Goal: Information Seeking & Learning: Check status

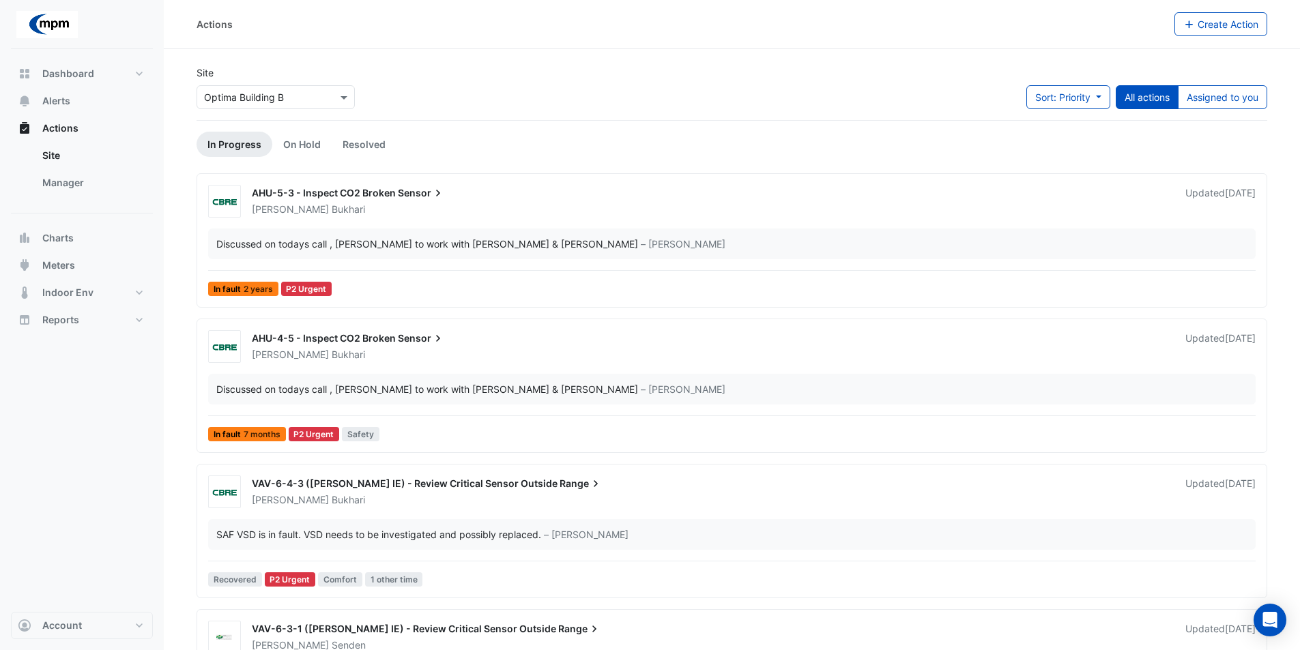
click at [308, 102] on input "text" at bounding box center [262, 98] width 116 height 14
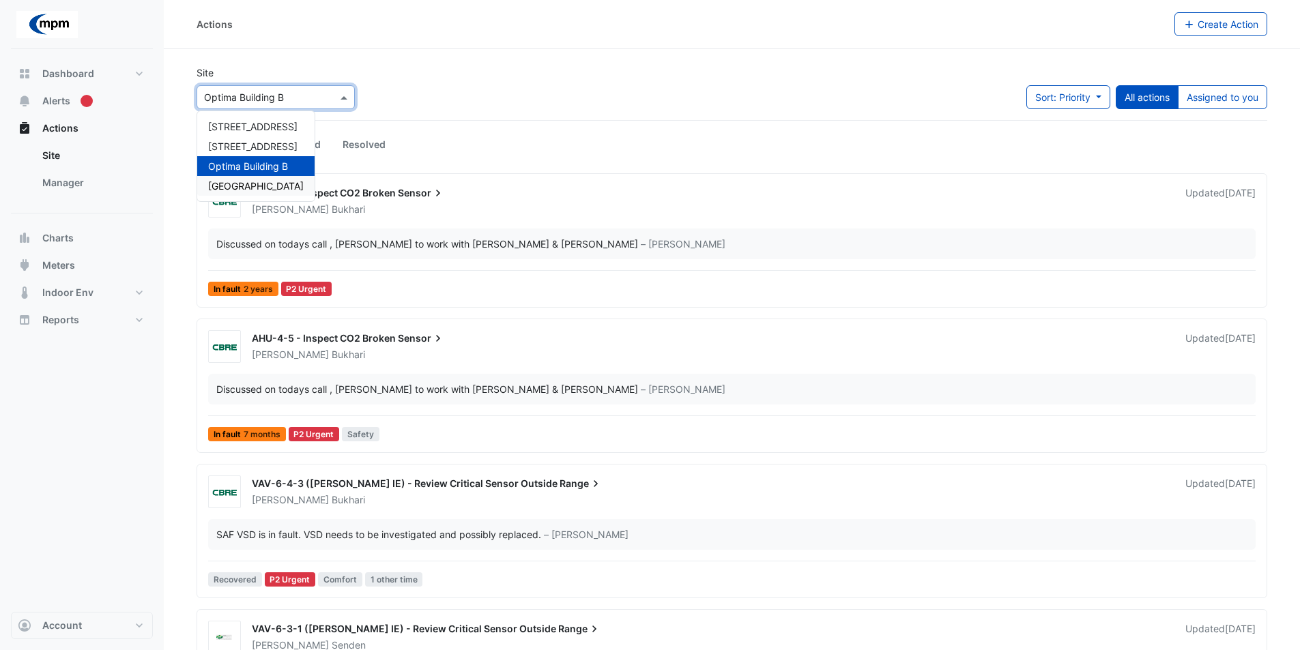
click at [266, 184] on span "[GEOGRAPHIC_DATA]" at bounding box center [256, 186] width 96 height 12
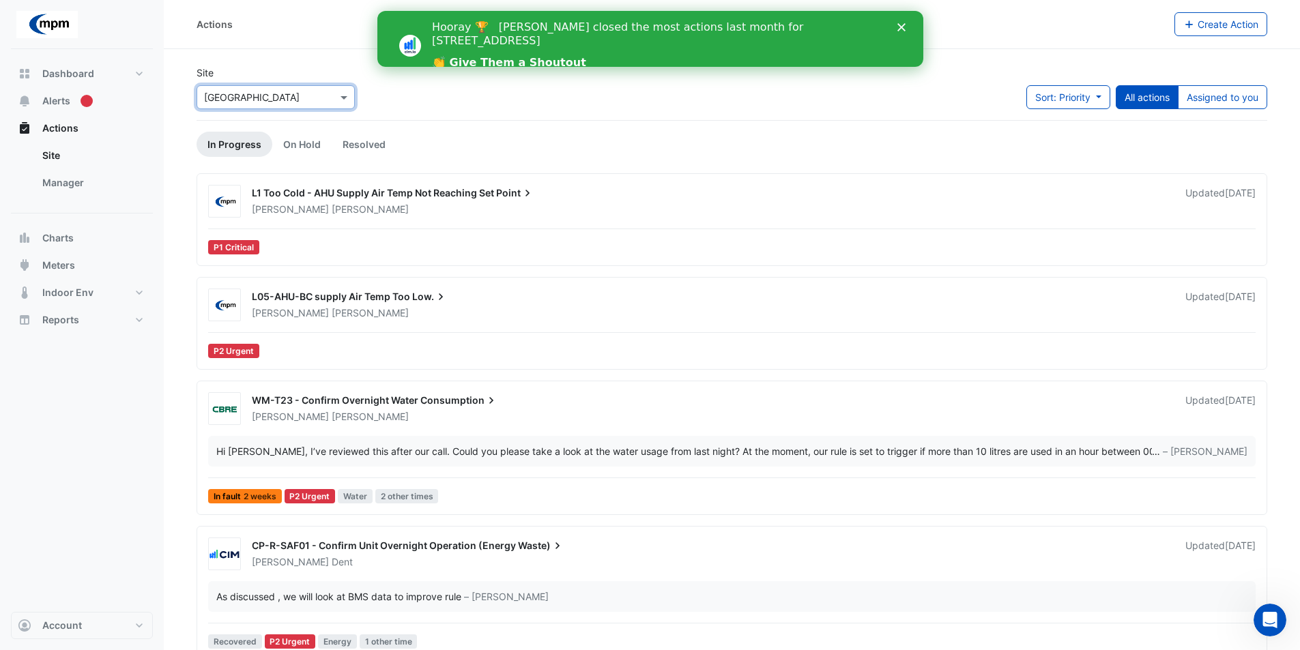
click at [507, 56] on link "👏 Give Them a Shoutout" at bounding box center [508, 63] width 154 height 15
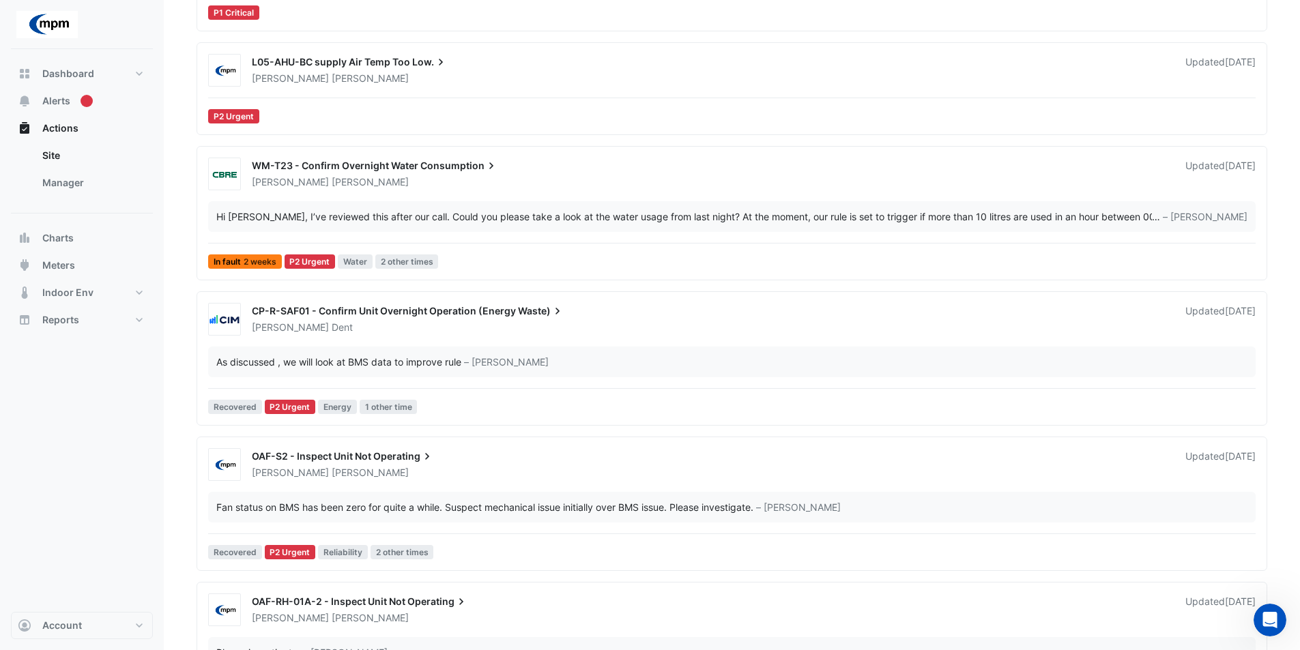
scroll to position [166, 0]
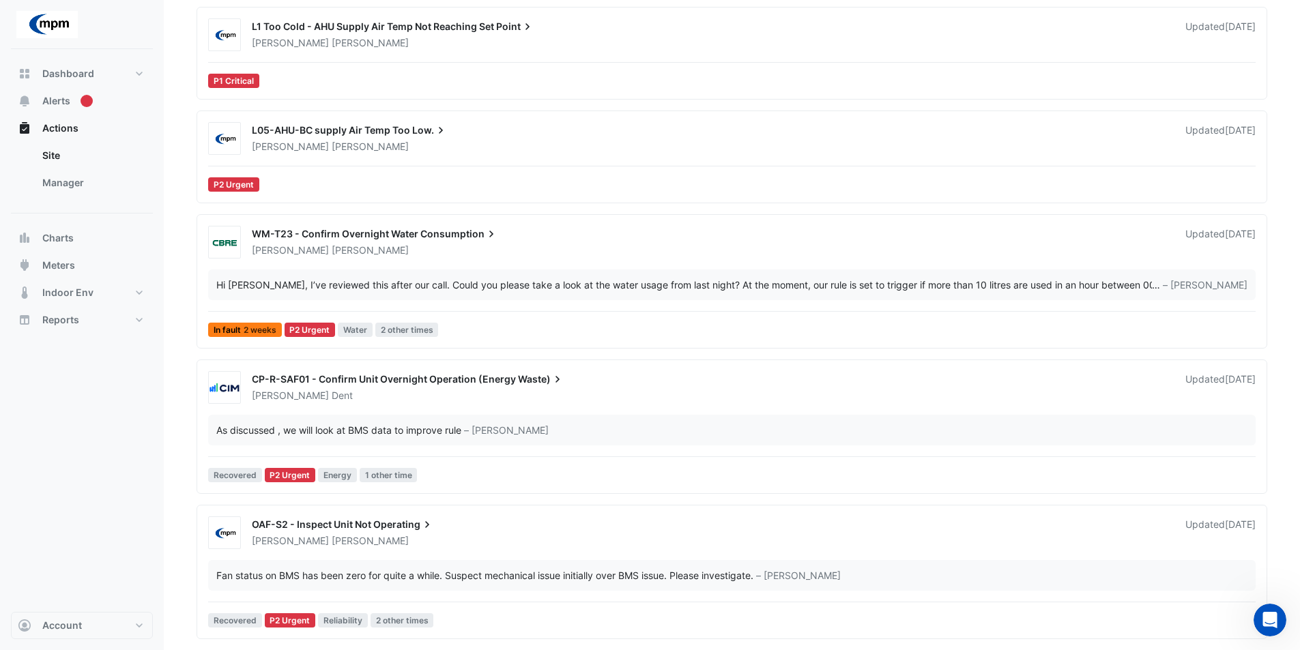
click at [382, 139] on div "L05-AHU-BC supply Air Temp Too Low." at bounding box center [710, 132] width 917 height 16
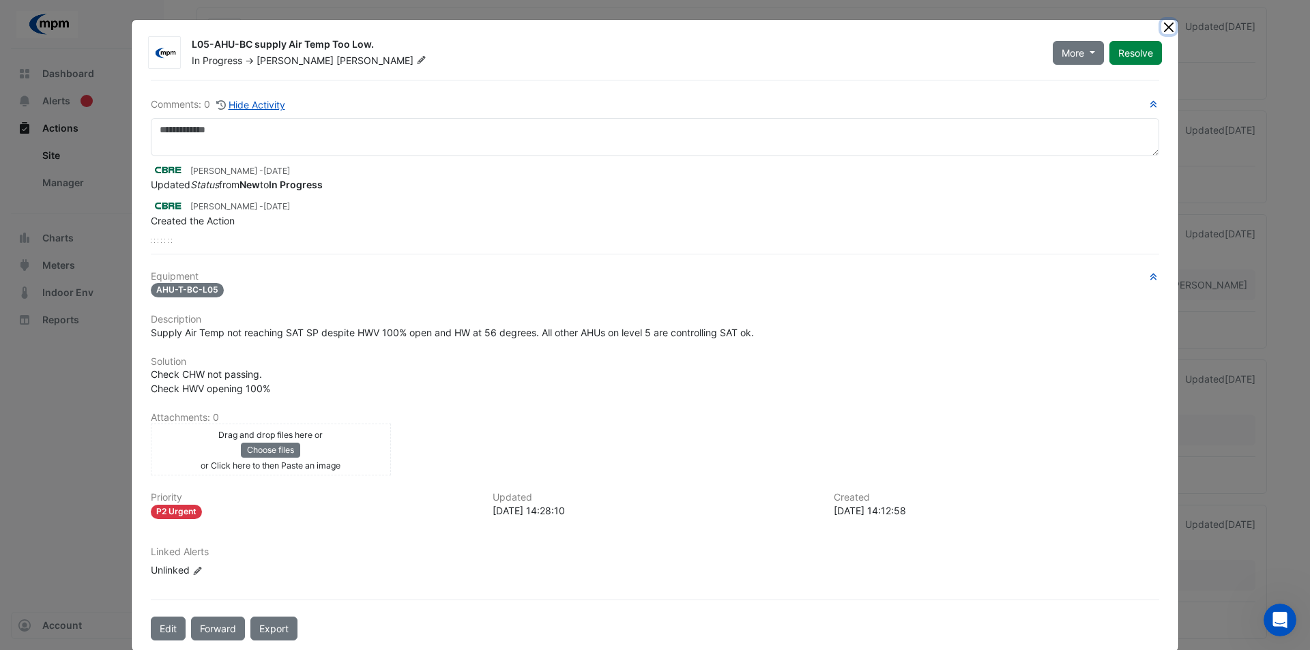
click at [1164, 25] on button "Close" at bounding box center [1168, 27] width 14 height 14
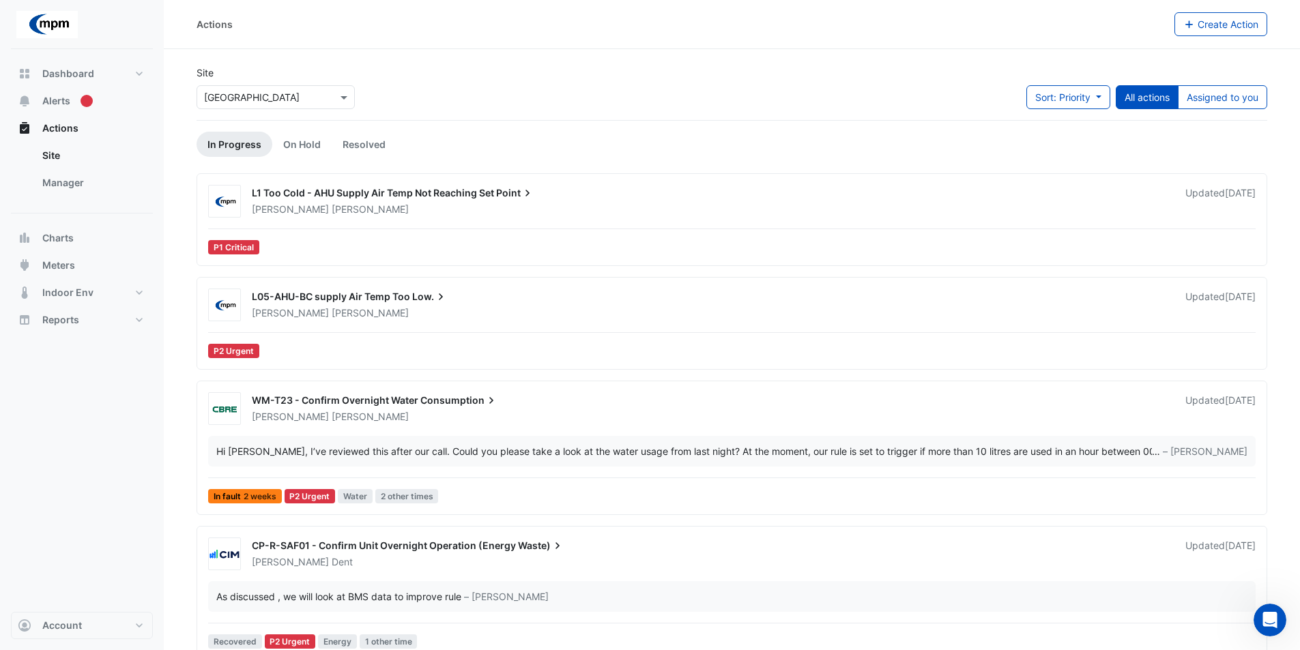
click at [379, 197] on span "L1 Too Cold - AHU Supply Air Temp Not Reaching Set" at bounding box center [373, 193] width 242 height 12
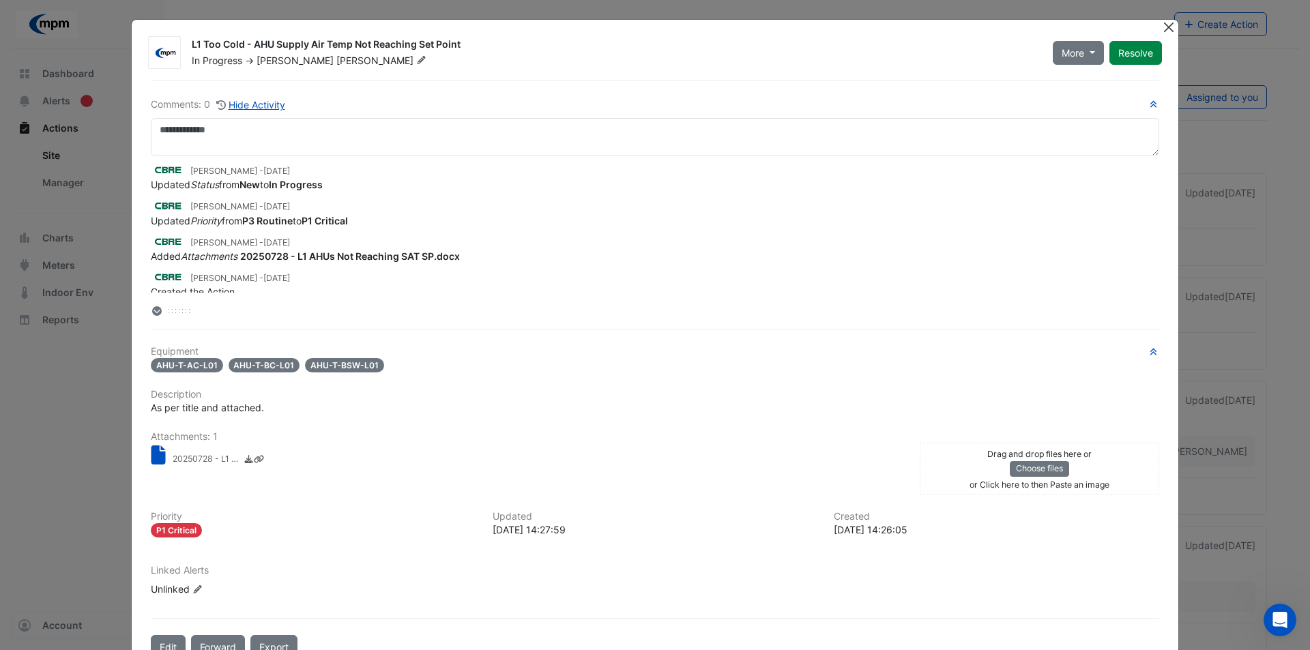
click at [1163, 28] on button "Close" at bounding box center [1168, 27] width 14 height 14
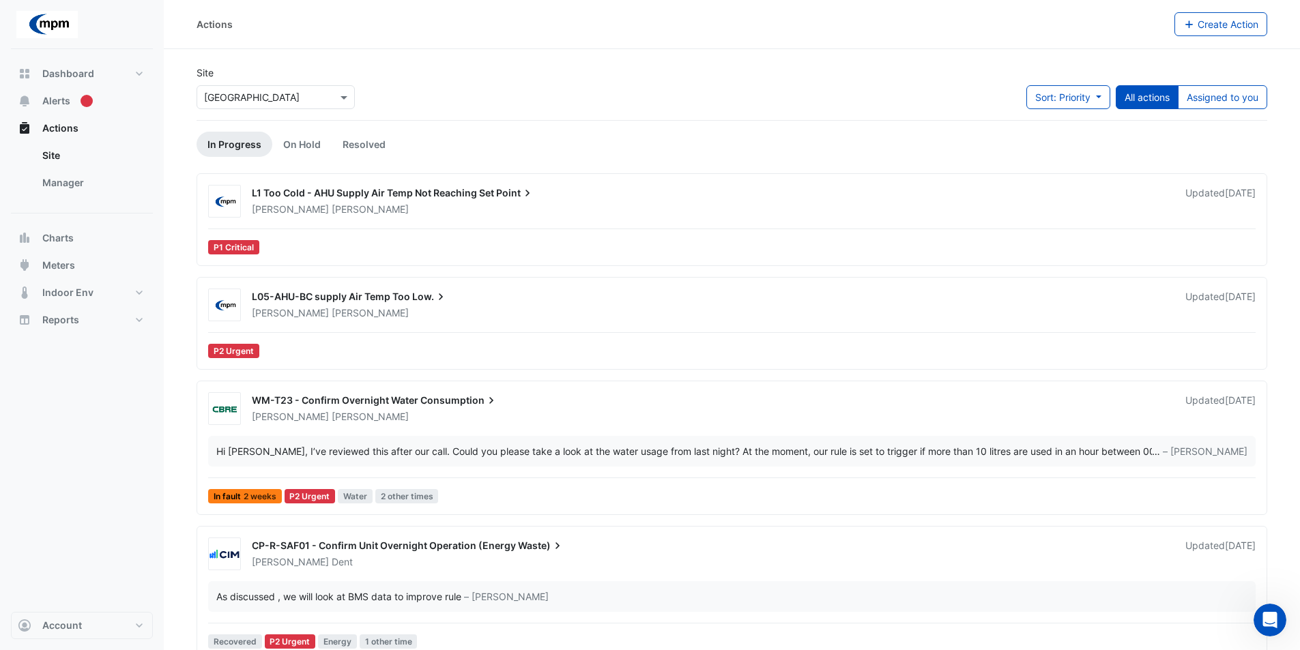
click at [390, 301] on span "L05-AHU-BC supply Air Temp Too" at bounding box center [331, 297] width 158 height 12
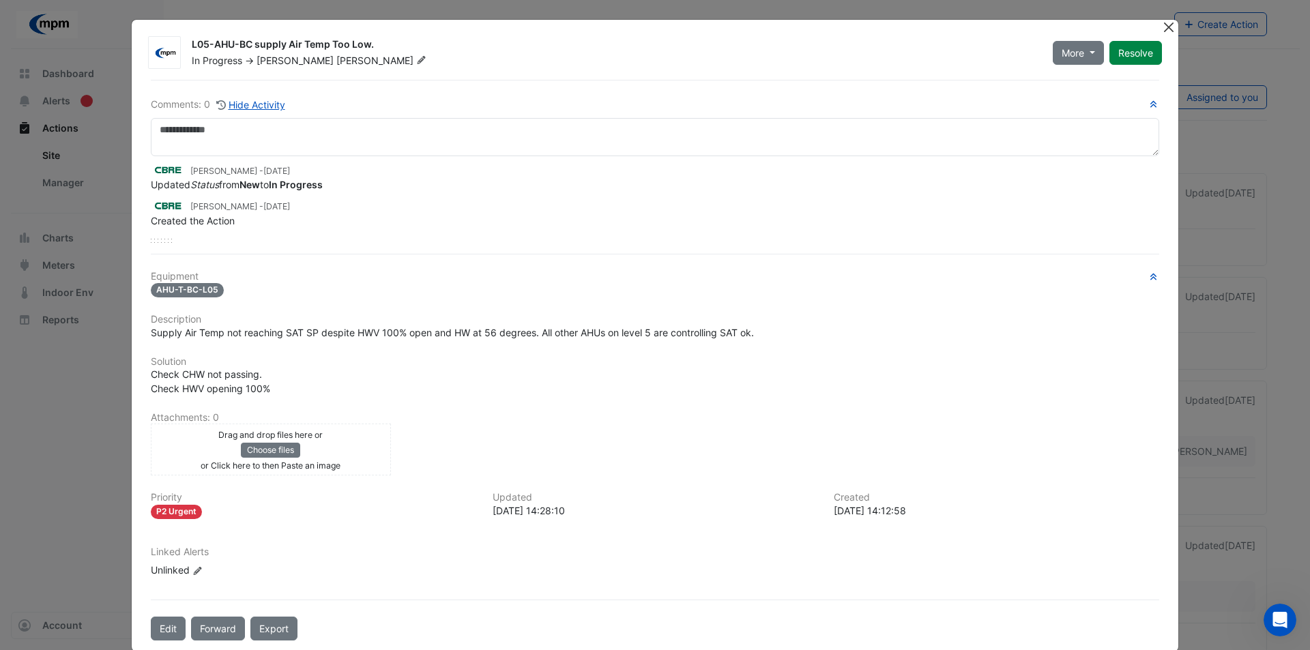
click at [1161, 30] on button "Close" at bounding box center [1168, 27] width 14 height 14
